Goal: Transaction & Acquisition: Purchase product/service

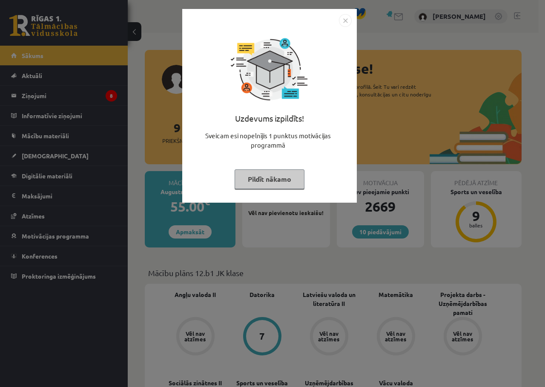
click at [346, 21] on img "Close" at bounding box center [345, 20] width 13 height 13
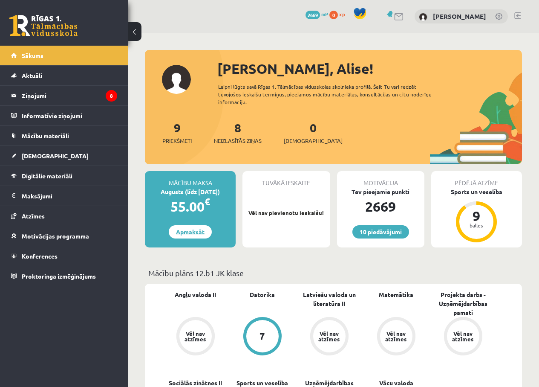
click at [195, 231] on link "Apmaksāt" at bounding box center [190, 231] width 43 height 13
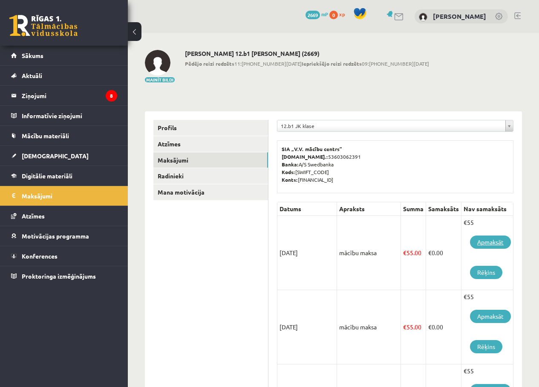
click at [497, 237] on link "Apmaksāt" at bounding box center [490, 241] width 41 height 13
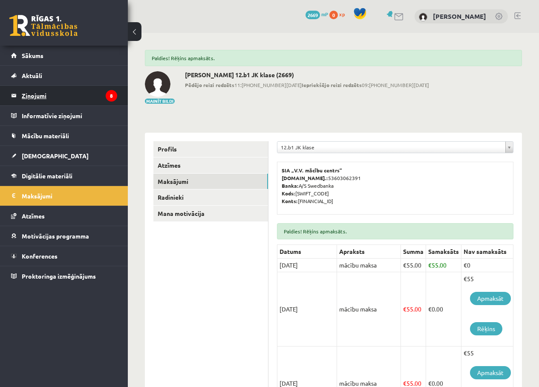
click at [34, 95] on legend "Ziņojumi 8" at bounding box center [69, 96] width 95 height 20
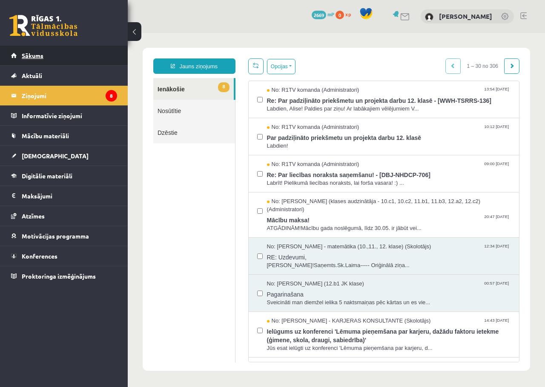
click at [38, 55] on span "Sākums" at bounding box center [33, 56] width 22 height 8
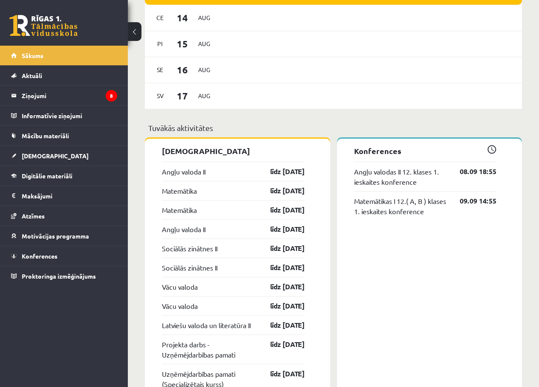
scroll to position [597, 0]
